Goal: Information Seeking & Learning: Learn about a topic

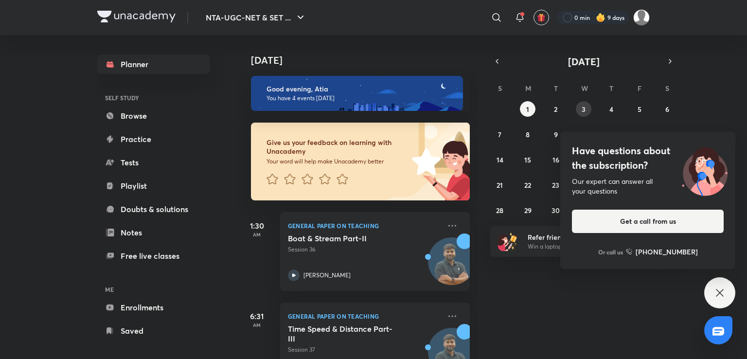
click at [576, 104] on button "3" at bounding box center [583, 109] width 16 height 16
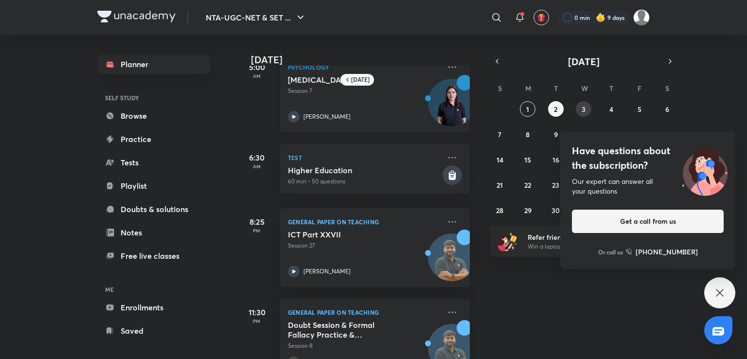
scroll to position [25, 0]
click at [725, 295] on icon at bounding box center [719, 293] width 12 height 12
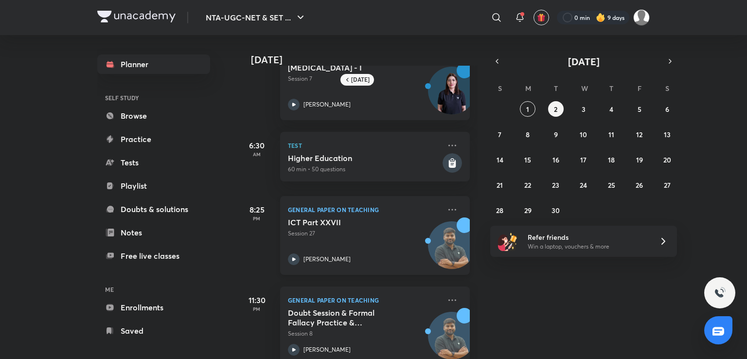
scroll to position [0, 0]
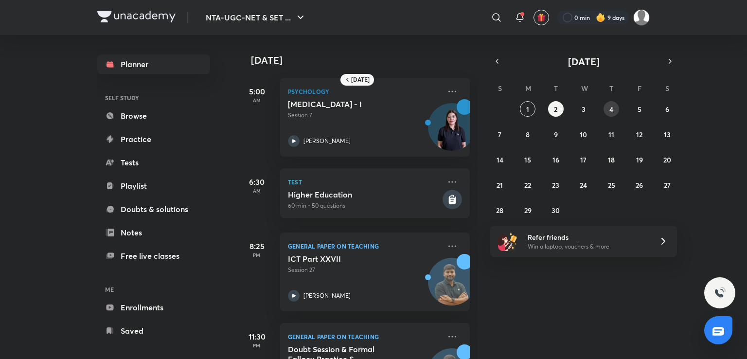
click at [608, 108] on button "4" at bounding box center [611, 109] width 16 height 16
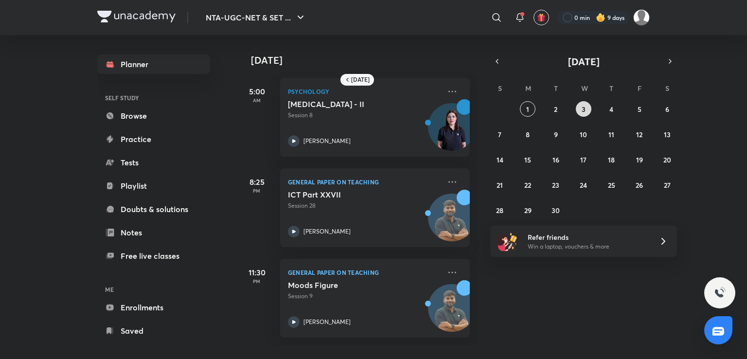
click at [583, 109] on abbr "3" at bounding box center [583, 108] width 4 height 9
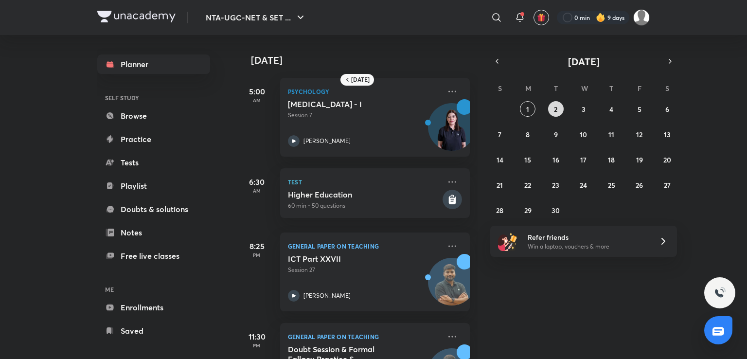
click at [555, 105] on abbr "2" at bounding box center [555, 108] width 3 height 9
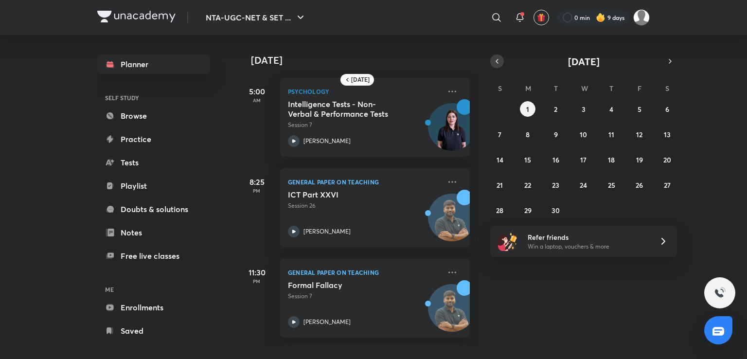
click at [494, 62] on icon "button" at bounding box center [497, 61] width 8 height 9
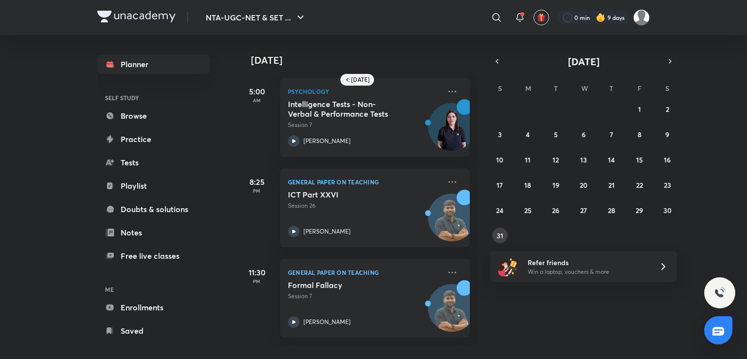
click at [503, 234] on button "31" at bounding box center [500, 235] width 16 height 16
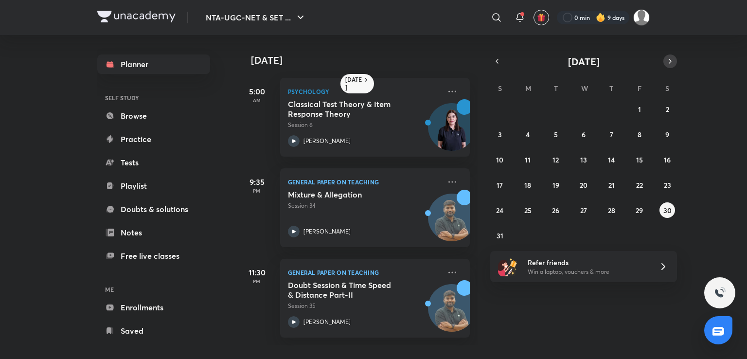
click at [666, 58] on icon "button" at bounding box center [670, 61] width 8 height 9
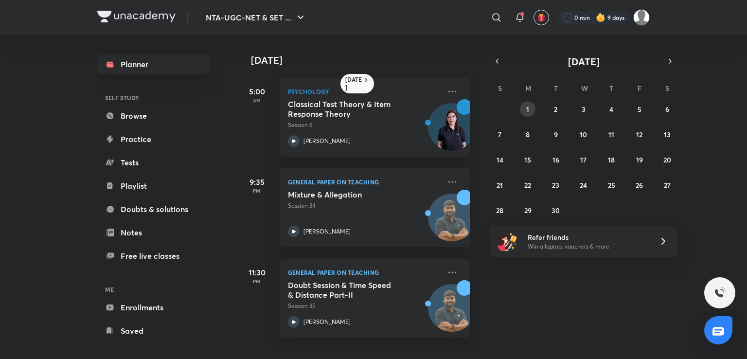
click at [526, 104] on abbr "1" at bounding box center [527, 108] width 3 height 9
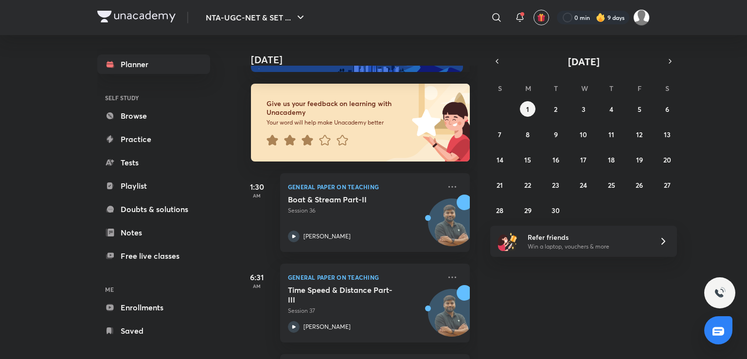
scroll to position [218, 0]
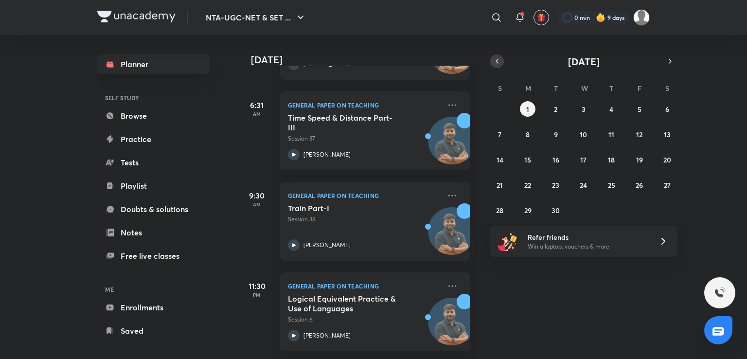
click at [497, 62] on icon "button" at bounding box center [497, 61] width 8 height 9
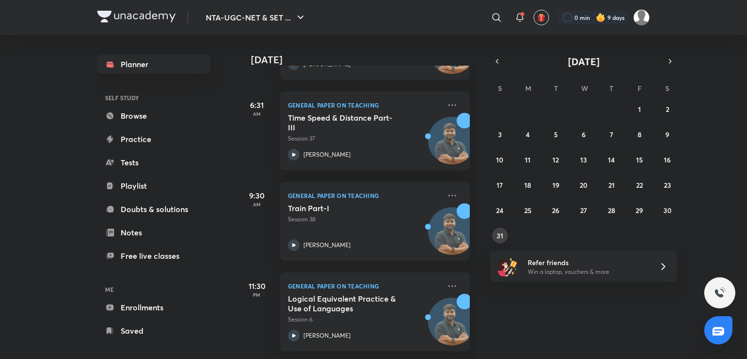
click at [498, 234] on abbr "31" at bounding box center [499, 235] width 7 height 9
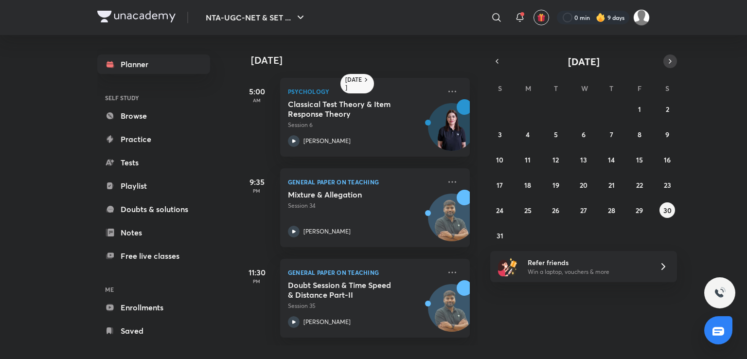
click at [670, 66] on button "button" at bounding box center [670, 61] width 14 height 14
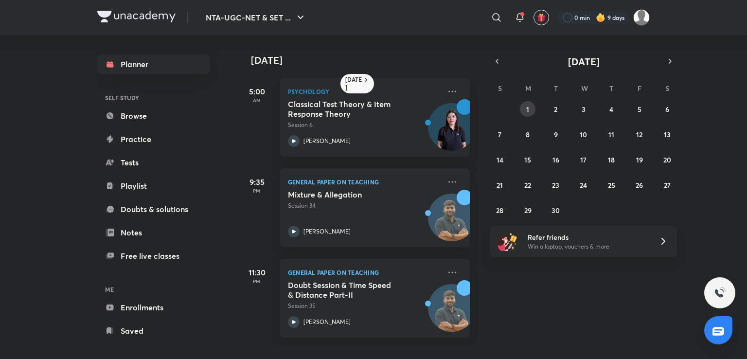
click at [523, 111] on button "1" at bounding box center [528, 109] width 16 height 16
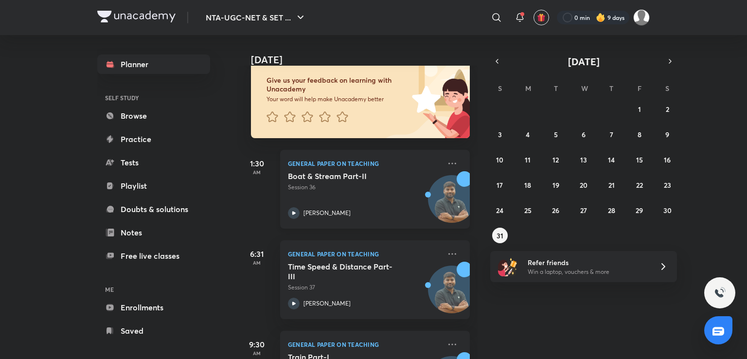
scroll to position [61, 0]
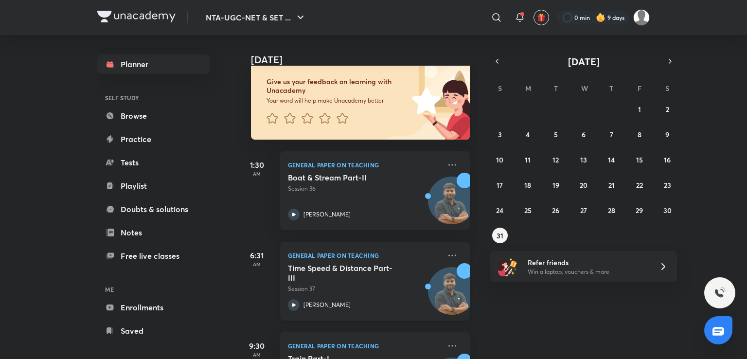
click at [393, 261] on div "General Paper on Teaching Time Speed & Distance Part-III Session 37 [PERSON_NAM…" at bounding box center [375, 281] width 190 height 79
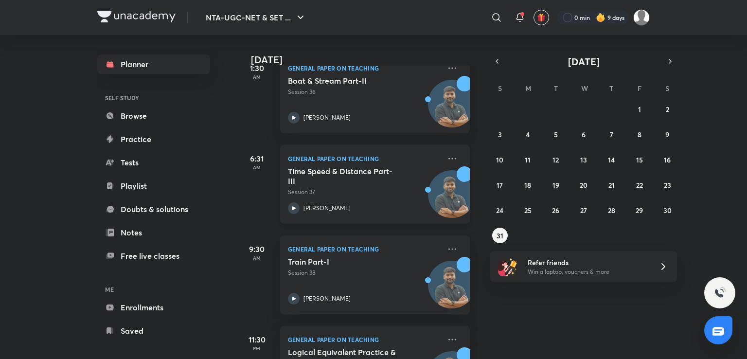
scroll to position [218, 0]
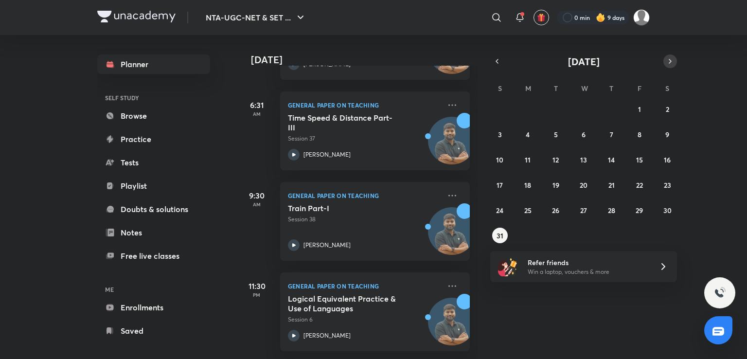
click at [673, 65] on icon "button" at bounding box center [670, 61] width 8 height 9
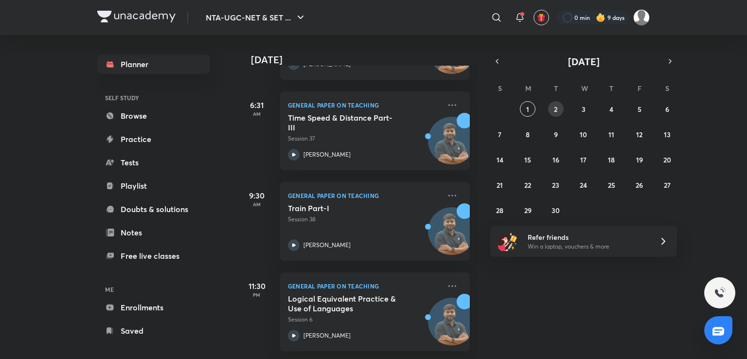
click at [554, 108] on abbr "2" at bounding box center [555, 108] width 3 height 9
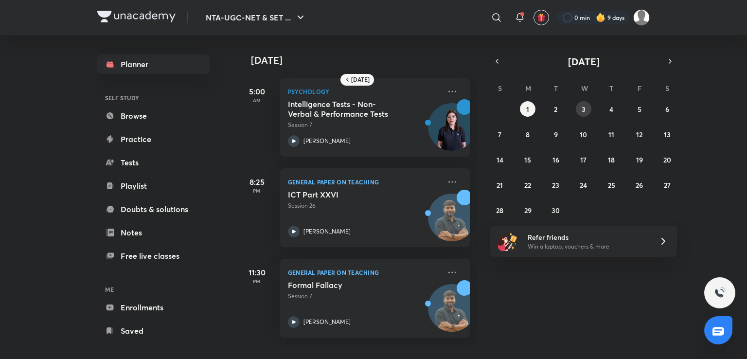
click at [585, 107] on abbr "3" at bounding box center [583, 108] width 4 height 9
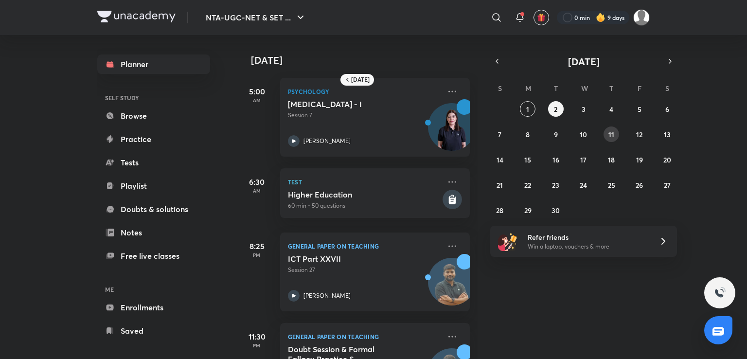
click at [606, 134] on button "11" at bounding box center [611, 134] width 16 height 16
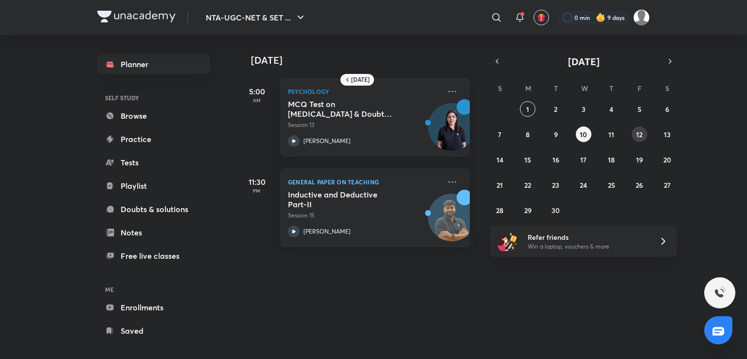
click at [643, 131] on button "12" at bounding box center [639, 134] width 16 height 16
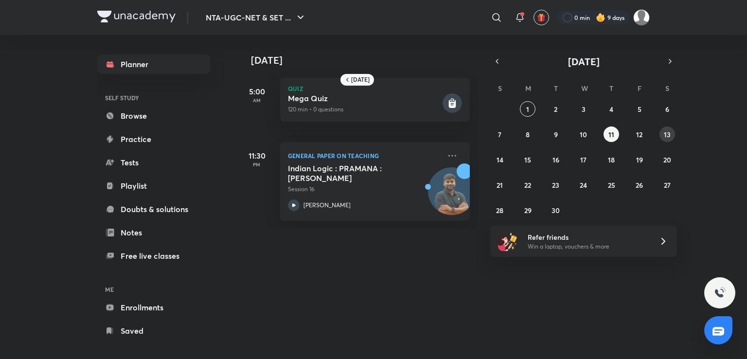
click at [668, 133] on abbr "13" at bounding box center [666, 134] width 7 height 9
